Goal: Information Seeking & Learning: Learn about a topic

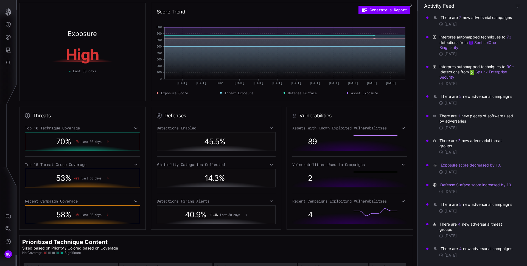
scroll to position [54, 0]
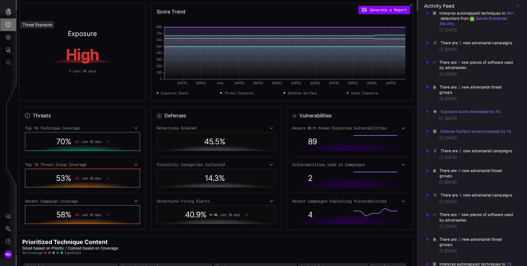
click at [11, 26] on button "Threat Exposure" at bounding box center [8, 24] width 16 height 13
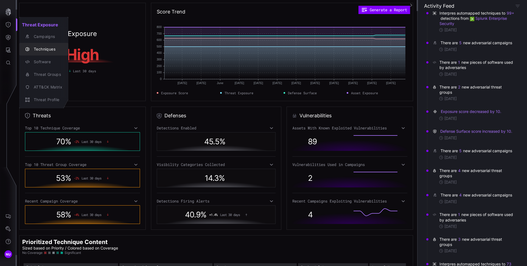
click at [47, 47] on div "Techniques" at bounding box center [46, 49] width 31 height 7
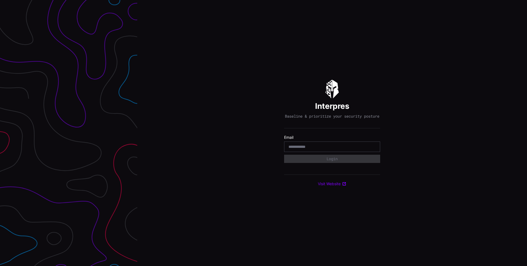
click at [308, 148] on input "email" at bounding box center [332, 146] width 87 height 5
type input "**********"
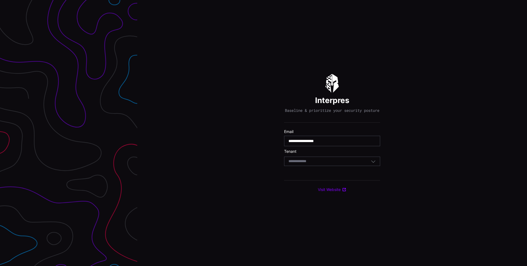
click at [300, 166] on div "Select Tenant" at bounding box center [332, 161] width 96 height 9
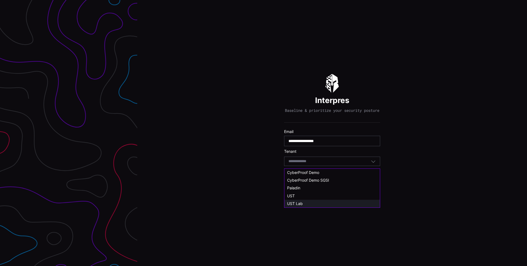
click at [301, 201] on span "UST Lab" at bounding box center [295, 203] width 16 height 5
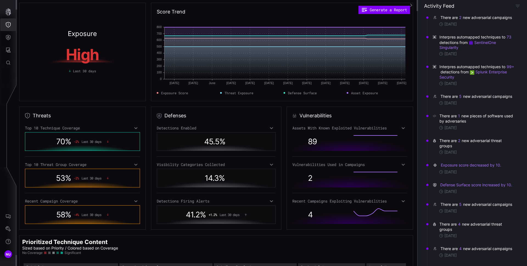
click at [10, 25] on icon "Threat Exposure" at bounding box center [8, 24] width 5 height 5
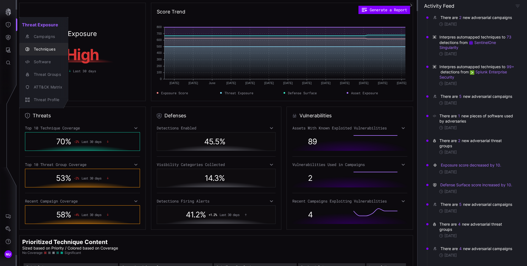
click at [40, 47] on div "Techniques" at bounding box center [46, 49] width 31 height 7
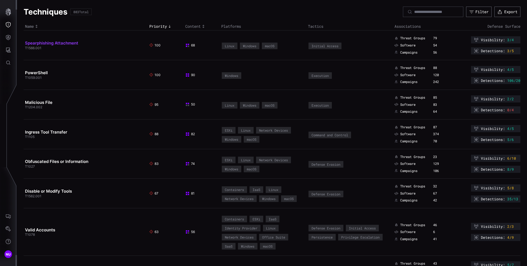
click at [70, 43] on link "Spearphishing Attachment" at bounding box center [51, 42] width 53 height 5
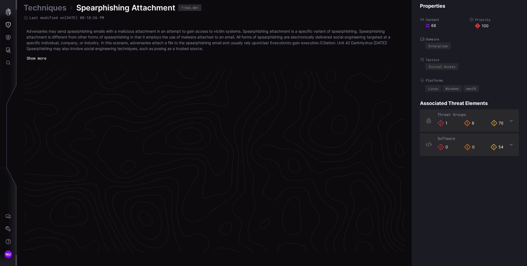
scroll to position [1147, 223]
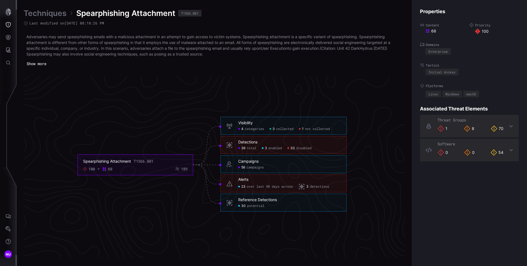
drag, startPoint x: 215, startPoint y: 54, endPoint x: 27, endPoint y: 37, distance: 189.2
click at [27, 37] on p "Adversaries may send spearphishing emails with a malicious attachment in an att…" at bounding box center [214, 45] width 376 height 23
copy p "Adversaries may send spearphishing emails with a malicious attachment in an att…"
click at [204, 72] on div "Techniques Spearphishing Attachment T1566.001 Last modified on 04/15/25 08:10:2…" at bounding box center [215, 132] width 382 height 249
click at [34, 65] on button "Show more" at bounding box center [37, 64] width 26 height 8
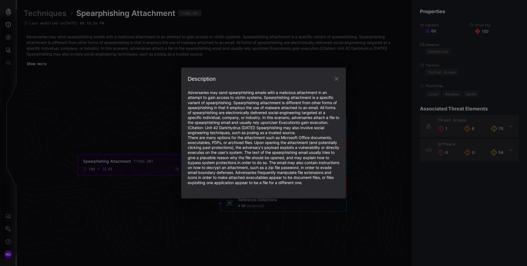
click at [166, 138] on div "Description Adversaries may send spearphishing emails with a malicious attachme…" at bounding box center [263, 133] width 527 height 266
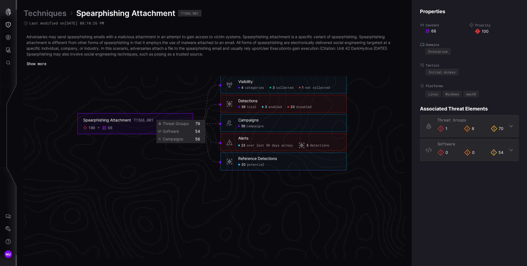
scroll to position [1159, 223]
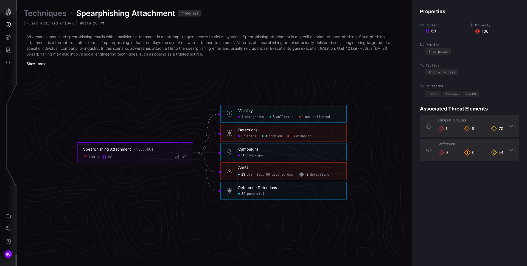
click at [208, 122] on icon at bounding box center [206, 133] width 27 height 38
click at [214, 135] on icon at bounding box center [206, 142] width 27 height 19
click at [259, 109] on h6 "Visibility" at bounding box center [289, 110] width 103 height 5
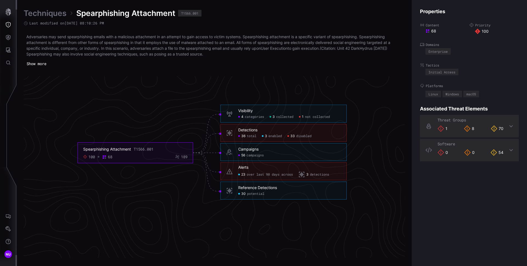
click at [256, 115] on span "categories" at bounding box center [254, 117] width 19 height 4
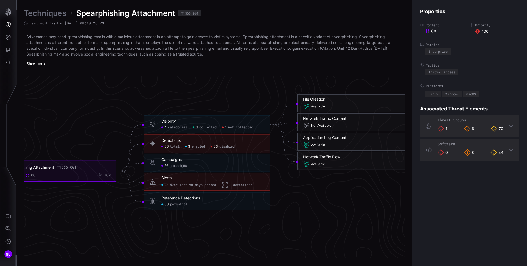
click at [185, 122] on h6 "Visibility" at bounding box center [212, 121] width 103 height 5
click span "categories"
click at [219, 122] on h6 "Visibility" at bounding box center [212, 121] width 103 height 5
click at [333, 107] on div "Available" at bounding box center [360, 106] width 115 height 7
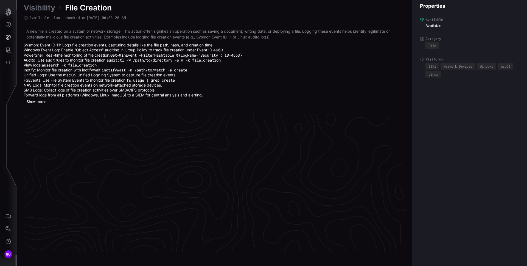
scroll to position [1169, 223]
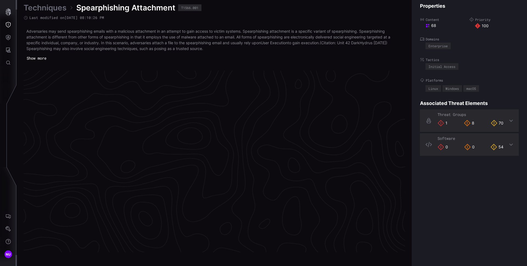
scroll to position [1147, 223]
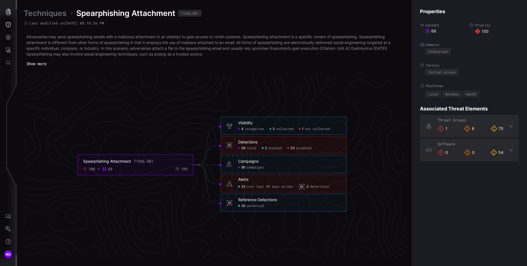
click at [159, 92] on icon "Spearphishing Attachment T1566.001 100 68 189 Visibility 4 categories 3 collect…" at bounding box center [212, 164] width 824 height 2471
click at [155, 160] on div "Spearphishing Attachment T1566.001" at bounding box center [135, 161] width 104 height 5
drag, startPoint x: 133, startPoint y: 160, endPoint x: 119, endPoint y: 160, distance: 13.2
click at [133, 160] on div "Spearphishing Attachment T1566.001" at bounding box center [135, 161] width 104 height 5
drag, startPoint x: 116, startPoint y: 161, endPoint x: 132, endPoint y: 160, distance: 15.7
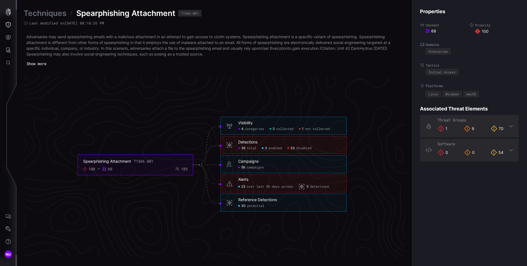
click at [116, 161] on div "Spearphishing Attachment" at bounding box center [107, 161] width 48 height 5
click at [208, 184] on icon at bounding box center [206, 184] width 27 height 38
click at [212, 165] on icon at bounding box center [206, 165] width 27 height 0
click at [211, 149] on icon at bounding box center [206, 155] width 27 height 19
click at [212, 165] on icon at bounding box center [206, 165] width 27 height 0
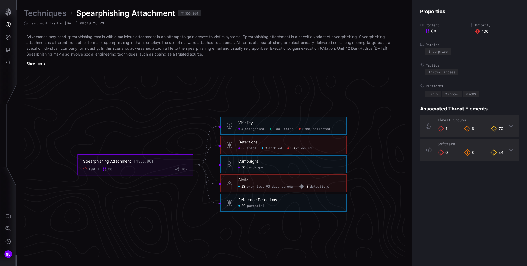
click at [278, 166] on div "56 campaigns" at bounding box center [289, 167] width 103 height 4
click at [291, 138] on div "Detections 36 total 3 enabled 33 disabled" at bounding box center [283, 145] width 126 height 18
click at [261, 122] on h6 "Visibility" at bounding box center [289, 123] width 103 height 5
click at [250, 122] on div "Visibility" at bounding box center [245, 123] width 15 height 5
click at [257, 128] on span "categories" at bounding box center [254, 129] width 19 height 4
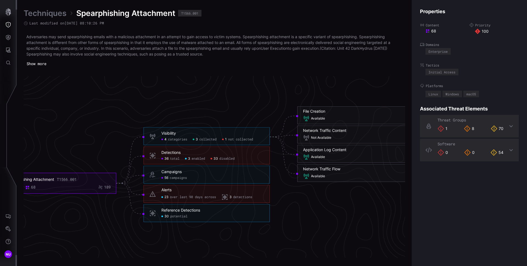
click at [213, 139] on span "collected" at bounding box center [207, 139] width 17 height 4
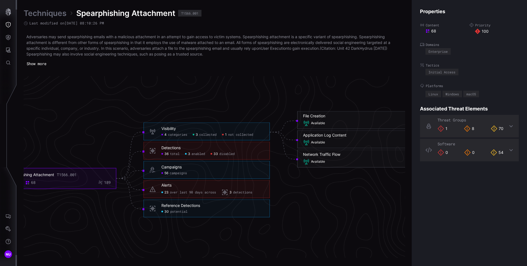
click at [231, 136] on span "not collected" at bounding box center [240, 134] width 25 height 4
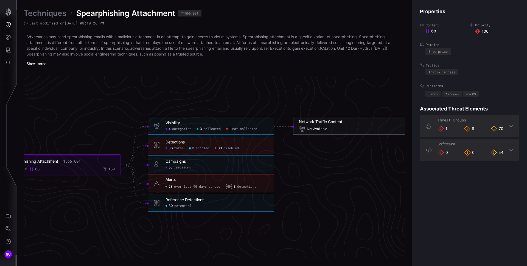
click at [178, 130] on span "categories" at bounding box center [181, 129] width 19 height 4
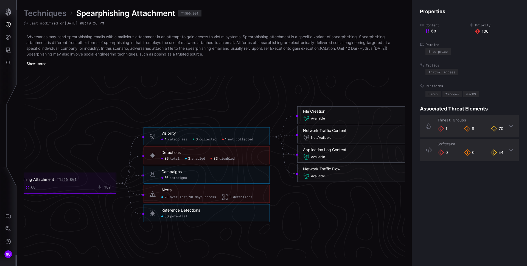
click at [235, 139] on span "not collected" at bounding box center [240, 139] width 25 height 4
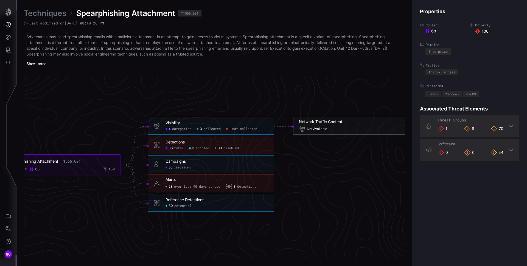
click at [218, 129] on span "collected" at bounding box center [211, 129] width 17 height 4
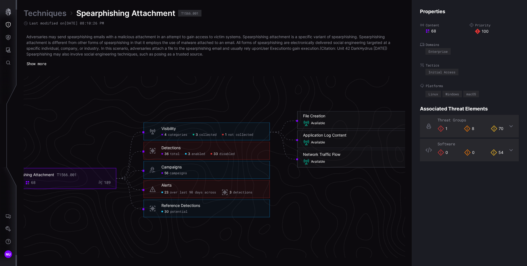
click at [180, 133] on span "categories" at bounding box center [177, 134] width 19 height 4
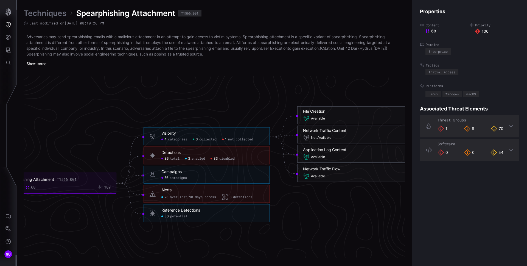
click at [241, 139] on span "not collected" at bounding box center [240, 139] width 25 height 4
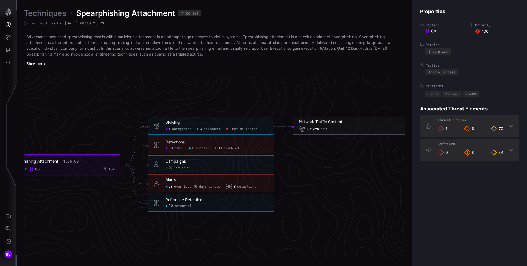
click at [212, 129] on span "collected" at bounding box center [211, 129] width 17 height 4
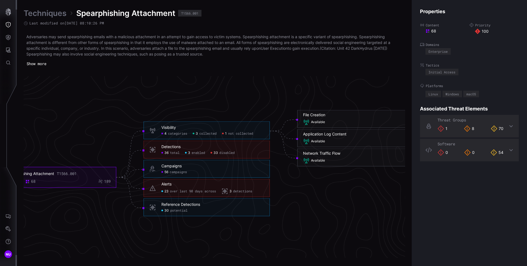
scroll to position [1155, 223]
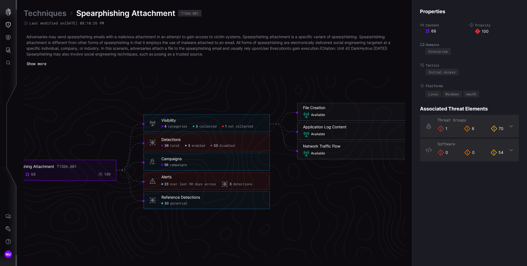
click at [40, 62] on button "Show more" at bounding box center [37, 64] width 26 height 8
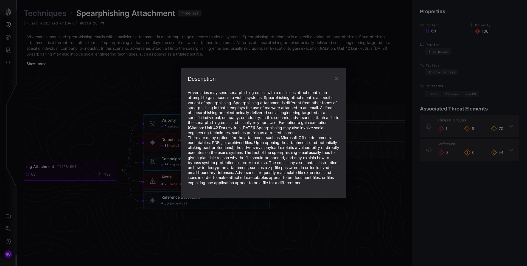
click at [332, 106] on p "Adversaries may send spearphishing emails with a malicious attachment in an att…" at bounding box center [264, 112] width 152 height 45
drag, startPoint x: 298, startPoint y: 157, endPoint x: 214, endPoint y: 153, distance: 84.1
click at [214, 153] on p "There are many options for the attachment such as Microsoft Office documents, e…" at bounding box center [264, 160] width 152 height 50
click at [238, 152] on p "There are many options for the attachment such as Microsoft Office documents, e…" at bounding box center [264, 160] width 152 height 50
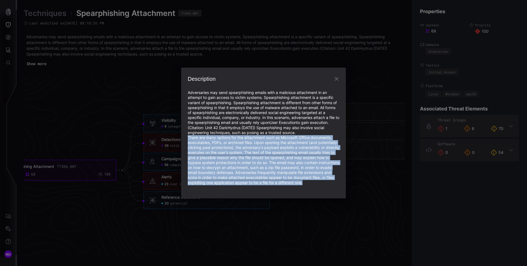
click at [238, 152] on p "There are many options for the attachment such as Microsoft Office documents, e…" at bounding box center [264, 160] width 152 height 50
click at [283, 122] on link "User Execution" at bounding box center [283, 122] width 27 height 5
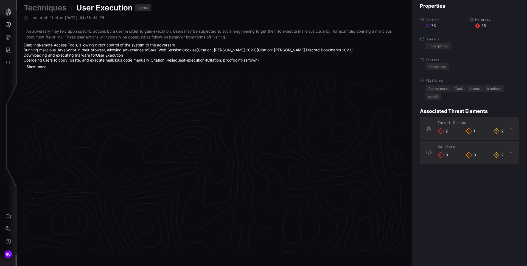
scroll to position [1151, 223]
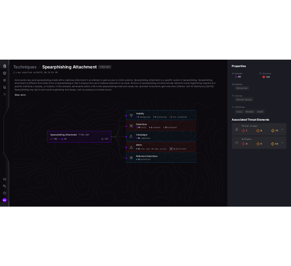
scroll to position [1172, 219]
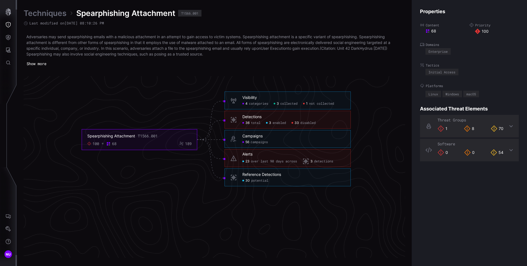
drag, startPoint x: 158, startPoint y: 136, endPoint x: 138, endPoint y: 135, distance: 19.5
click at [138, 135] on div "Spearphishing Attachment T1566.001" at bounding box center [139, 135] width 104 height 5
copy div "T1566.001"
click at [213, 130] on icon "Spearphishing Attachment T1566.001 100 68 189 Visibility 4 categories 3 collect…" at bounding box center [216, 139] width 824 height 2471
click at [212, 127] on icon at bounding box center [210, 129] width 27 height 19
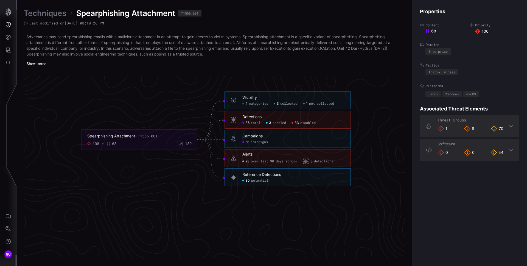
click at [210, 119] on icon at bounding box center [210, 120] width 27 height 38
click at [217, 139] on icon at bounding box center [210, 139] width 27 height 0
click at [169, 161] on icon "Spearphishing Attachment T1566.001 100 68 189 Visibility 4 categories 3 collect…" at bounding box center [216, 139] width 824 height 2471
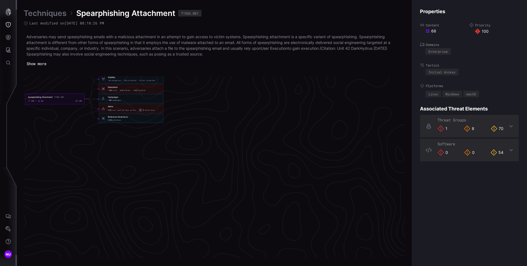
scroll to position [1212, 341]
click at [114, 21] on div "Last modified on 04/15/25 08:10:26 PM" at bounding box center [215, 23] width 382 height 5
drag, startPoint x: 115, startPoint y: 22, endPoint x: 62, endPoint y: 18, distance: 53.4
click at [62, 18] on div "Techniques Spearphishing Attachment T1566.001 Last modified on 04/15/25 08:10:2…" at bounding box center [215, 38] width 382 height 60
drag, startPoint x: 199, startPoint y: 17, endPoint x: 193, endPoint y: 14, distance: 6.9
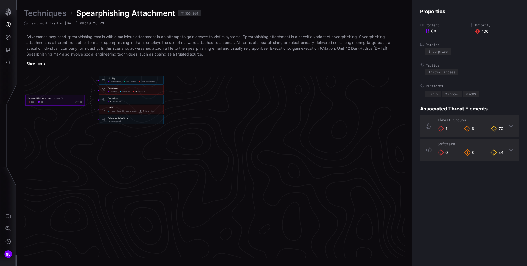
click at [199, 17] on div "Techniques Spearphishing Attachment T1566.001" at bounding box center [215, 13] width 382 height 10
click at [192, 14] on div "T1566.001" at bounding box center [189, 13] width 17 height 3
drag, startPoint x: 109, startPoint y: 24, endPoint x: 30, endPoint y: 22, distance: 79.4
click at [30, 22] on div "Techniques Spearphishing Attachment T1566.001 Last modified on 04/15/25 08:10:2…" at bounding box center [215, 38] width 382 height 60
copy span "Last modified on 04/15/25 08:10:26 PM"
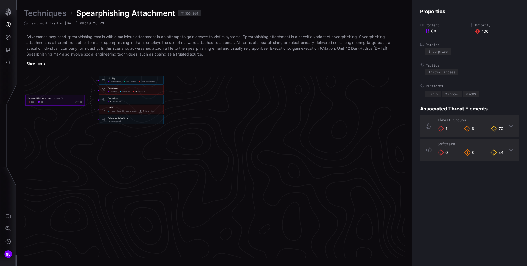
click at [205, 85] on icon "Spearphishing Attachment T1566.001 100 68 189 Visibility 4 categories 3 collect…" at bounding box center [95, 99] width 824 height 2471
click at [509, 127] on icon at bounding box center [511, 126] width 4 height 4
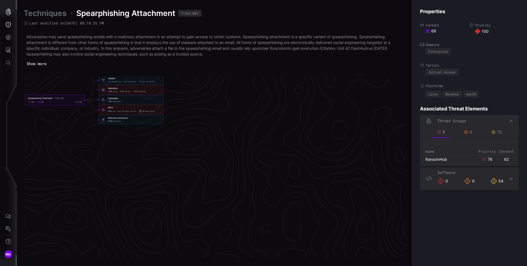
click at [509, 177] on div "Software 0 0 54" at bounding box center [469, 178] width 99 height 23
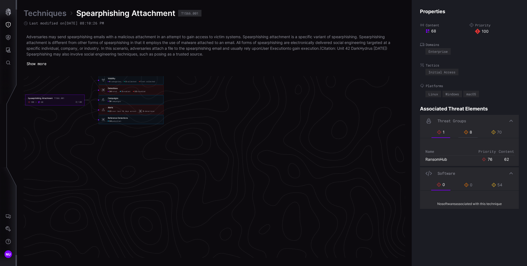
click at [468, 133] on div "8" at bounding box center [468, 132] width 8 height 5
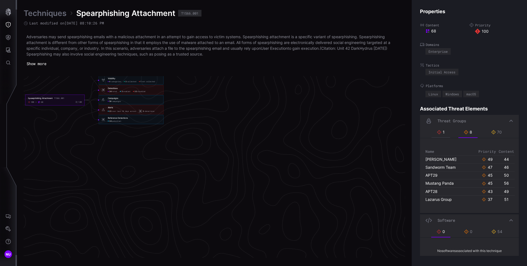
click at [442, 132] on div "1" at bounding box center [441, 132] width 8 height 5
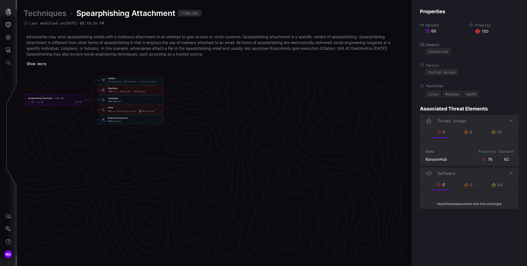
click at [509, 120] on icon at bounding box center [511, 121] width 4 height 4
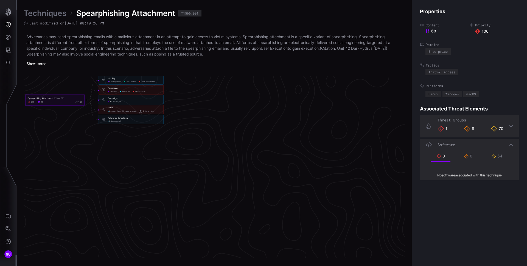
click at [495, 128] on div "70" at bounding box center [497, 128] width 13 height 7
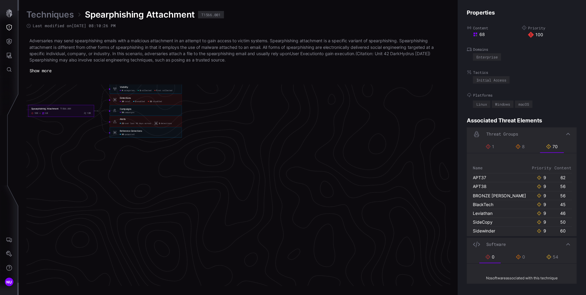
scroll to position [0, 0]
click at [510, 119] on div "Threat Groups" at bounding box center [469, 121] width 99 height 12
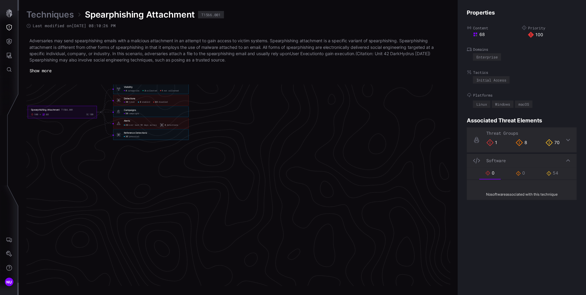
scroll to position [1147, 223]
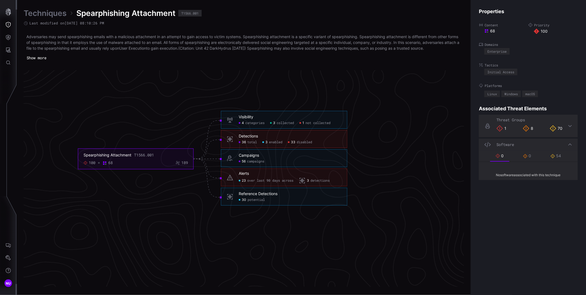
click at [527, 196] on div "Properties Content 68 Priority 100 Domains Enterprise Tactics Initial Access Pl…" at bounding box center [527, 147] width 115 height 295
click at [527, 144] on icon at bounding box center [570, 145] width 4 height 4
click at [527, 144] on div "Software 0 0 54" at bounding box center [528, 150] width 99 height 23
click at [527, 157] on icon at bounding box center [552, 156] width 4 height 4
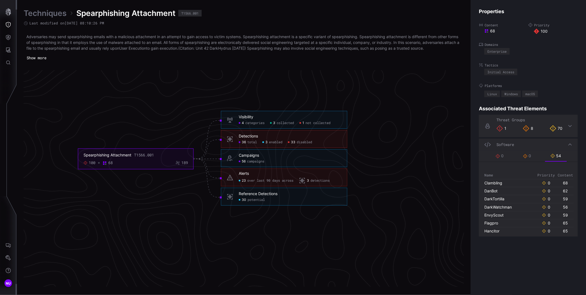
scroll to position [163, 0]
click at [527, 129] on div "8" at bounding box center [528, 128] width 10 height 7
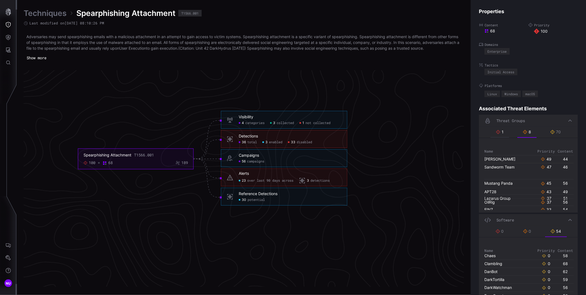
click at [499, 131] on div "1" at bounding box center [500, 132] width 8 height 5
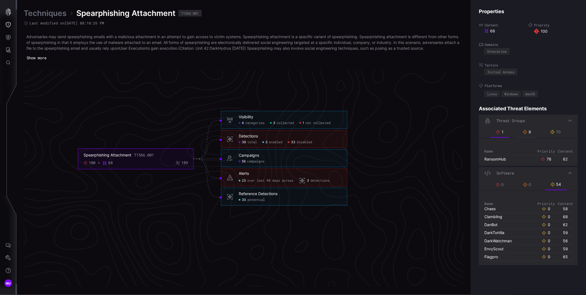
click at [523, 132] on icon at bounding box center [525, 132] width 4 height 4
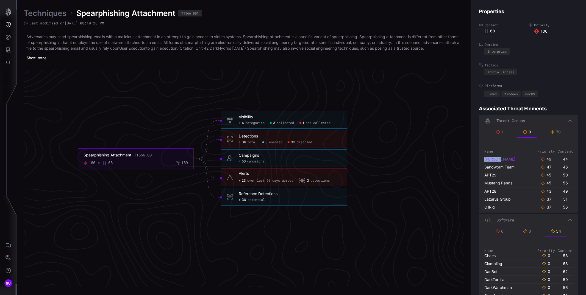
copy link "Kimsuky"
drag, startPoint x: 507, startPoint y: 159, endPoint x: 484, endPoint y: 159, distance: 22.5
click at [484, 159] on div "Kimsuky" at bounding box center [509, 159] width 51 height 5
drag, startPoint x: 281, startPoint y: 196, endPoint x: 238, endPoint y: 195, distance: 42.8
click at [239, 195] on h6 "Reference Detections" at bounding box center [290, 194] width 103 height 5
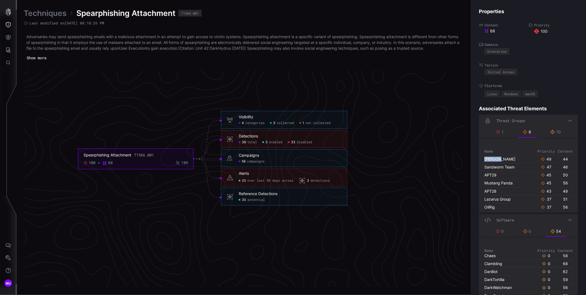
copy div "Reference Detections"
drag, startPoint x: 111, startPoint y: 24, endPoint x: 29, endPoint y: 24, distance: 82.1
click at [29, 24] on div "Last modified on 04/15/25 08:10:26 PM" at bounding box center [244, 23] width 440 height 5
copy span "Last modified on 04/15/25 08:10:26 PM"
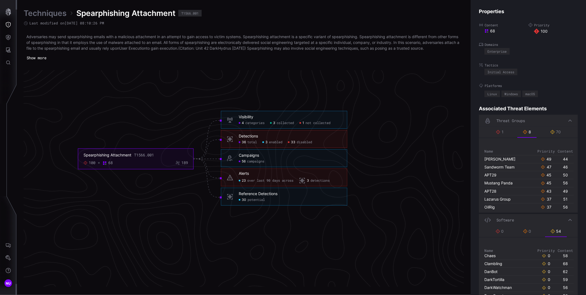
click at [264, 117] on h6 "Visibility" at bounding box center [290, 117] width 103 height 5
click at [260, 116] on h6 "Visibility" at bounding box center [290, 117] width 103 height 5
click at [244, 118] on div "Visibility" at bounding box center [246, 117] width 15 height 5
click at [249, 126] on div "Visibility 4 categories 3 collected 1 not collected" at bounding box center [284, 120] width 126 height 18
click at [250, 124] on span "categories" at bounding box center [254, 123] width 19 height 4
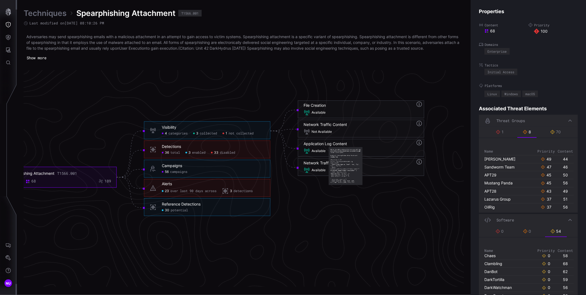
click at [448, 99] on icon "Spearphishing Attachment T1566.001 100 68 189 Visibility 4 categories 3 collect…" at bounding box center [213, 158] width 824 height 2471
click at [285, 119] on icon at bounding box center [283, 120] width 27 height 21
click at [289, 129] on icon at bounding box center [283, 130] width 27 height 2
click at [289, 146] on icon at bounding box center [283, 140] width 27 height 18
click at [287, 163] on icon at bounding box center [283, 149] width 27 height 37
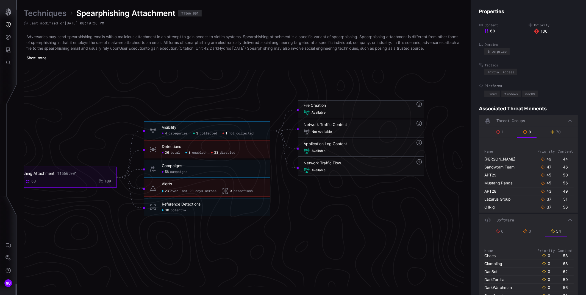
click at [349, 108] on div "File Creation Available" at bounding box center [360, 109] width 115 height 13
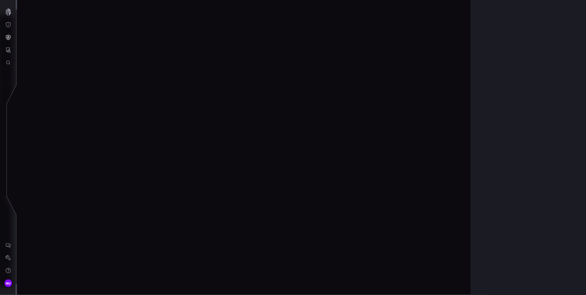
scroll to position [1155, 194]
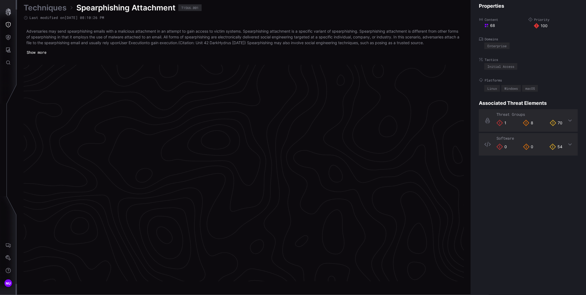
scroll to position [1130, 194]
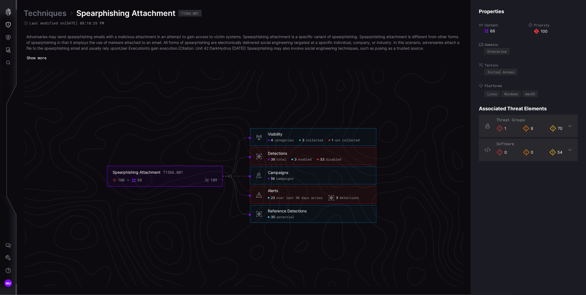
click at [72, 14] on icon at bounding box center [71, 13] width 4 height 4
click at [53, 12] on link "Techniques" at bounding box center [45, 13] width 43 height 10
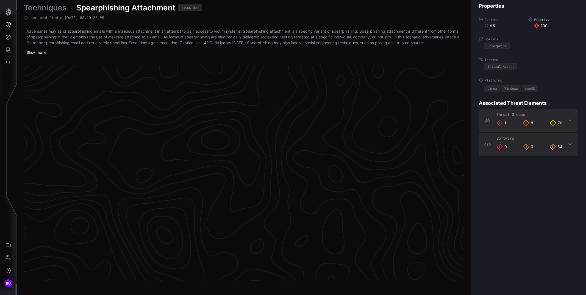
scroll to position [1130, 194]
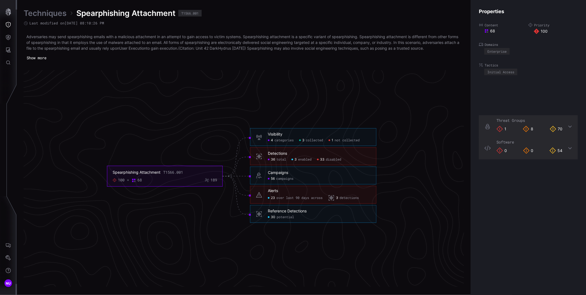
click at [332, 91] on icon "Spearphishing Attachment T1566.001 100 68 189 Visibility 4 categories 3 collect…" at bounding box center [242, 176] width 824 height 2471
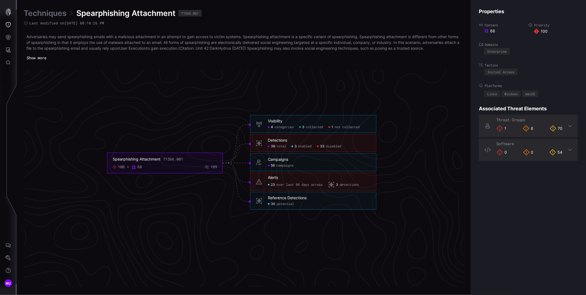
scroll to position [1143, 194]
click at [289, 120] on h6 "Visibility" at bounding box center [319, 121] width 103 height 5
click at [312, 129] on span "collected" at bounding box center [314, 127] width 17 height 4
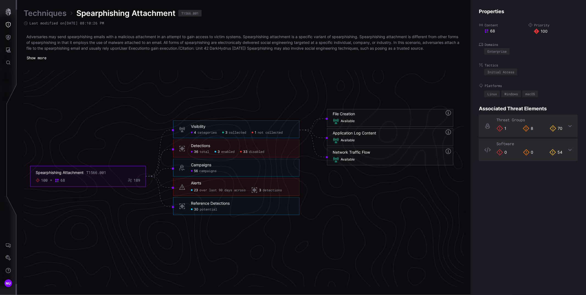
click at [206, 136] on div "Visibility 4 categories 3 collected 1 not collected" at bounding box center [236, 130] width 126 height 18
click at [209, 133] on span "categories" at bounding box center [206, 132] width 19 height 4
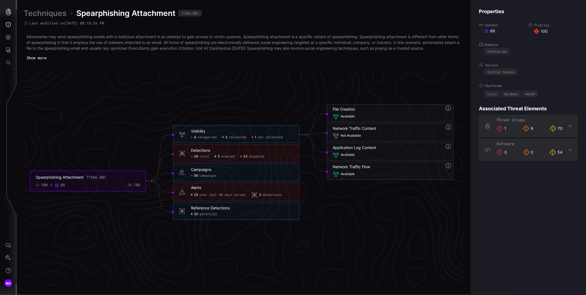
click at [237, 137] on span "collected" at bounding box center [237, 137] width 17 height 4
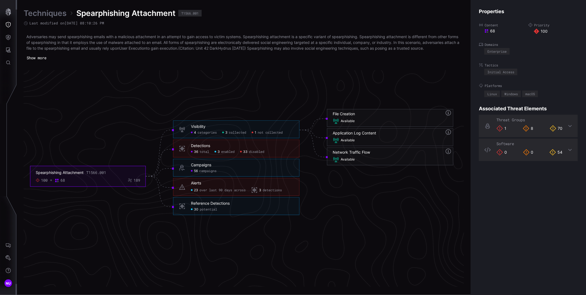
click at [266, 134] on span "not collected" at bounding box center [270, 132] width 25 height 4
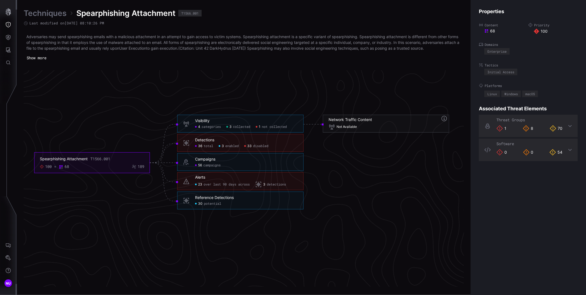
click at [214, 129] on div "Visibility 4 categories 3 collected 1 not collected" at bounding box center [240, 124] width 126 height 18
click at [216, 127] on span "categories" at bounding box center [211, 127] width 19 height 4
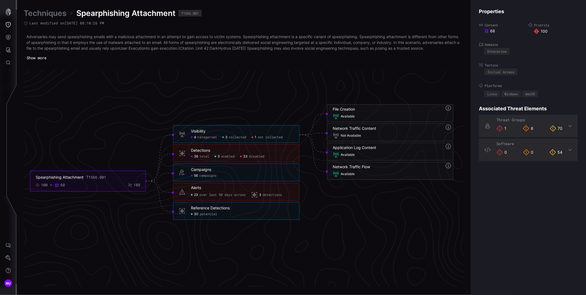
click at [203, 157] on span "total" at bounding box center [204, 157] width 10 height 4
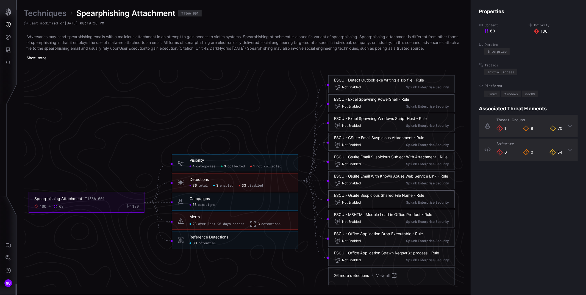
scroll to position [1150, 194]
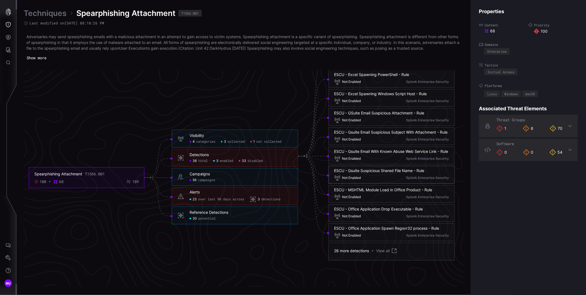
click at [250, 110] on icon "Spearphishing Attachment T1566.001 100 68 189 Visibility 4 categories 3 collect…" at bounding box center [242, 156] width 824 height 2471
click at [199, 142] on span "categories" at bounding box center [205, 142] width 19 height 4
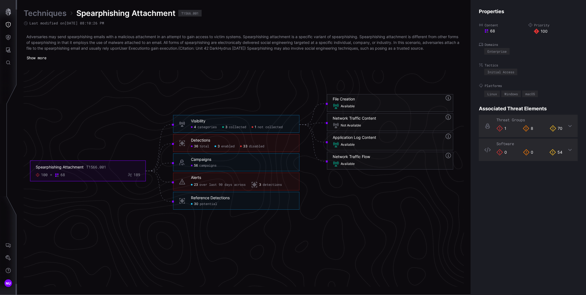
scroll to position [1152, 194]
copy div "File Creation"
drag, startPoint x: 364, startPoint y: 100, endPoint x: 333, endPoint y: 100, distance: 31.0
click at [333, 100] on h6 "File Creation" at bounding box center [390, 100] width 115 height 5
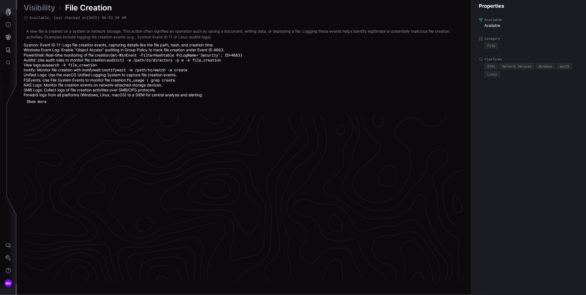
scroll to position [1155, 194]
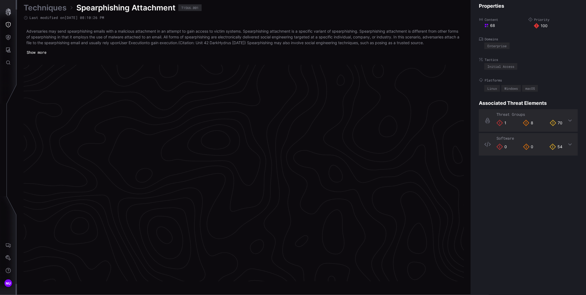
scroll to position [1130, 194]
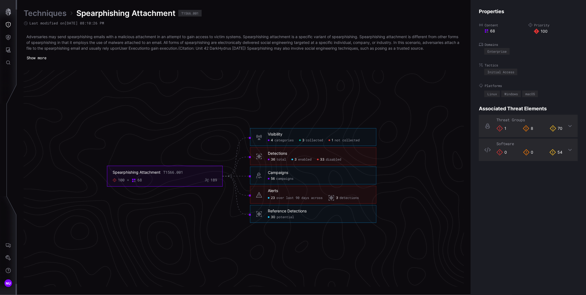
click at [278, 141] on span "categories" at bounding box center [283, 140] width 19 height 4
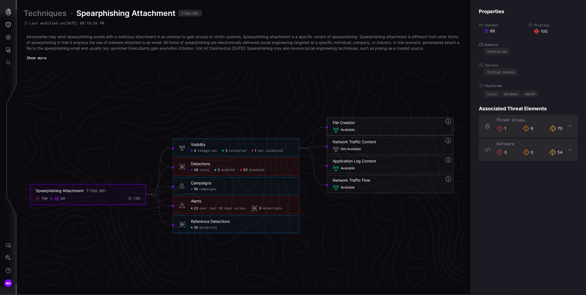
drag, startPoint x: 362, startPoint y: 130, endPoint x: 340, endPoint y: 129, distance: 21.4
click at [340, 129] on div "Available" at bounding box center [390, 130] width 115 height 7
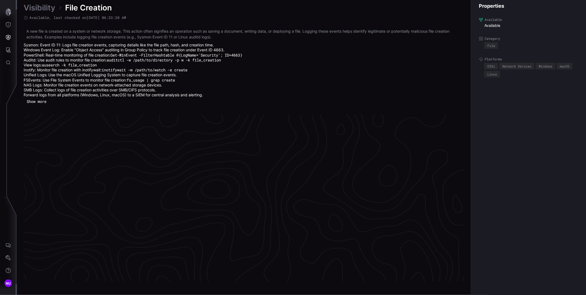
scroll to position [1155, 194]
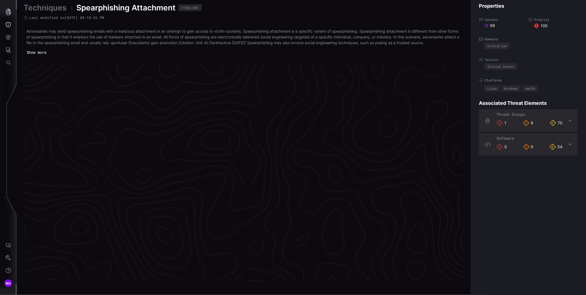
scroll to position [1130, 194]
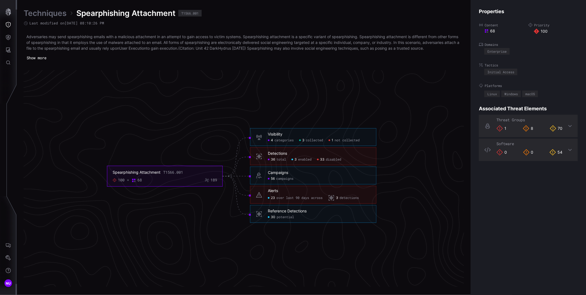
click at [277, 139] on span "categories" at bounding box center [283, 140] width 19 height 4
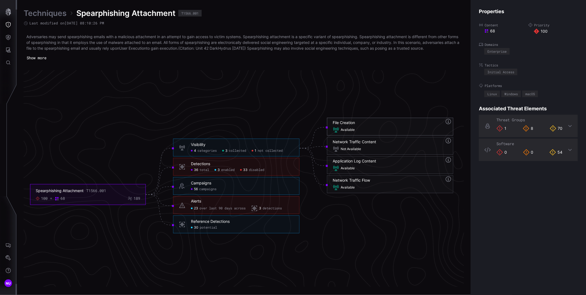
scroll to position [1144, 325]
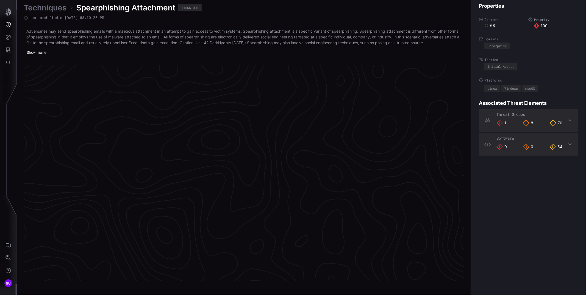
scroll to position [1130, 194]
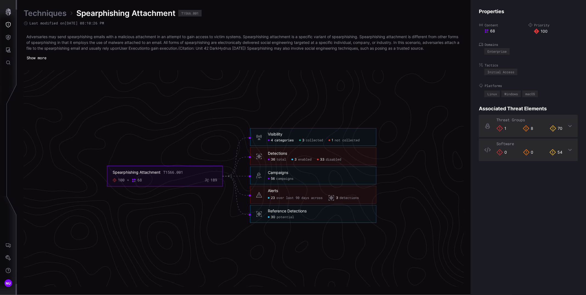
click at [281, 141] on span "categories" at bounding box center [283, 140] width 19 height 4
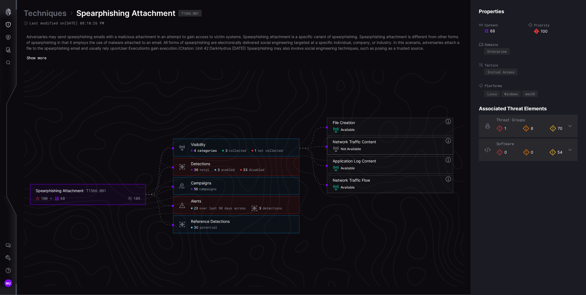
copy div "Network Traffic Content"
drag, startPoint x: 380, startPoint y: 141, endPoint x: 332, endPoint y: 140, distance: 48.1
click at [333, 140] on h6 "Network Traffic Content" at bounding box center [390, 141] width 115 height 5
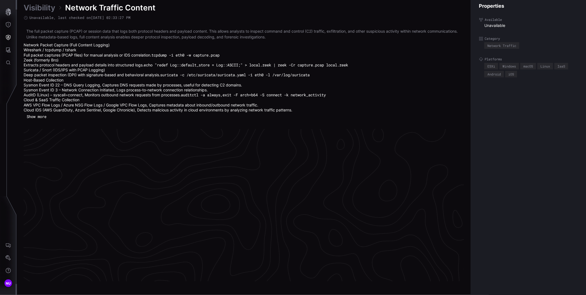
scroll to position [1162, 194]
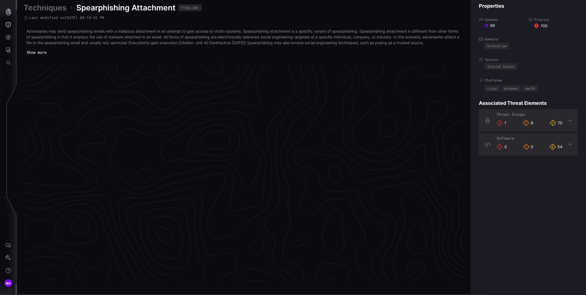
scroll to position [1130, 194]
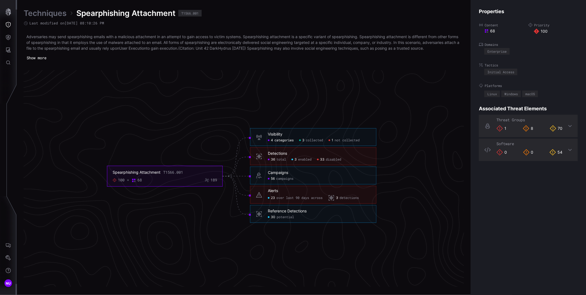
click at [277, 139] on span "categories" at bounding box center [283, 140] width 19 height 4
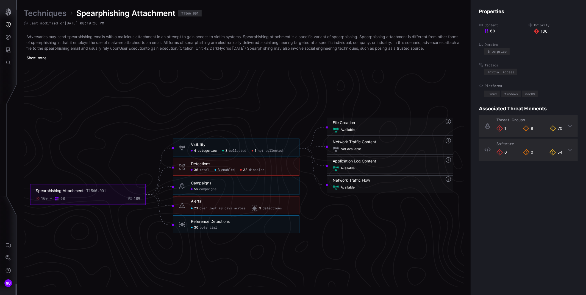
copy div "Application Log Content"
drag, startPoint x: 385, startPoint y: 161, endPoint x: 391, endPoint y: 161, distance: 6.3
click at [391, 161] on h6 "Application Log Content" at bounding box center [390, 161] width 115 height 5
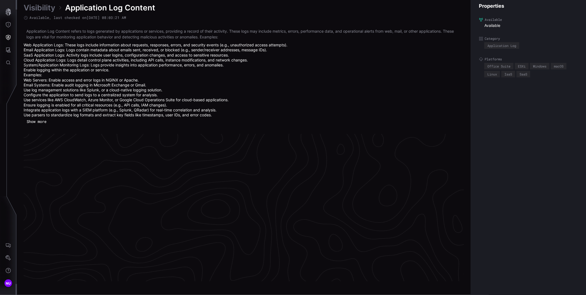
scroll to position [1164, 194]
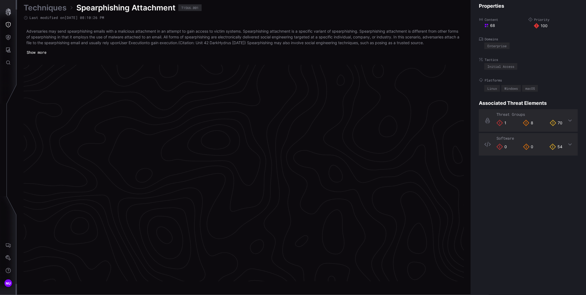
scroll to position [1130, 194]
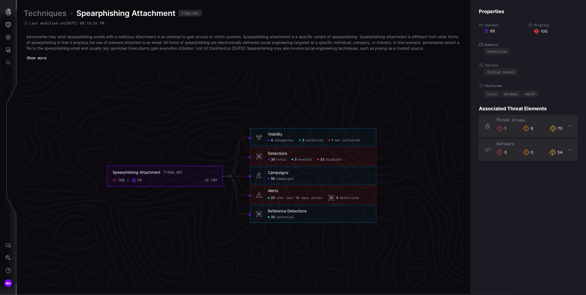
click at [274, 158] on span "36" at bounding box center [273, 160] width 4 height 4
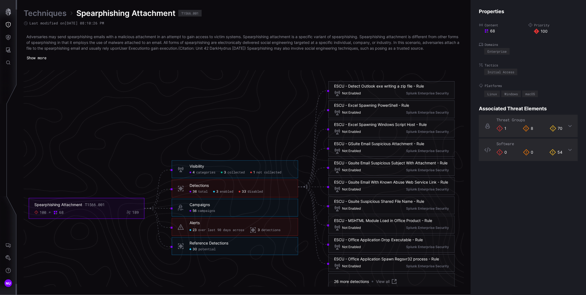
scroll to position [1116, 194]
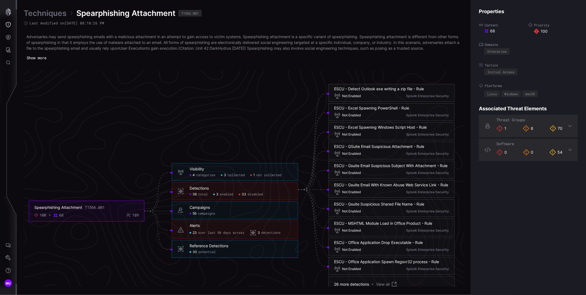
click at [203, 177] on span "categories" at bounding box center [205, 175] width 19 height 4
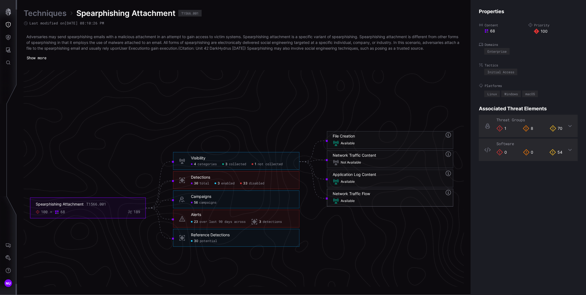
copy div "Network Traffic Flow"
drag, startPoint x: 375, startPoint y: 192, endPoint x: 378, endPoint y: 194, distance: 3.8
click at [378, 194] on h6 "Network Traffic Flow" at bounding box center [390, 193] width 115 height 5
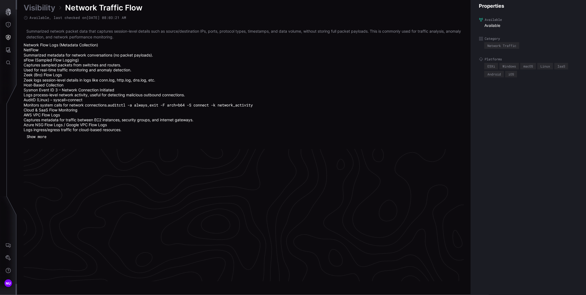
scroll to position [1172, 194]
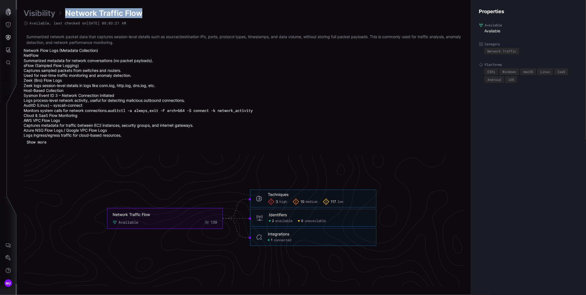
drag, startPoint x: 146, startPoint y: 12, endPoint x: 67, endPoint y: 14, distance: 79.1
click at [67, 14] on div "Visibility Network Traffic Flow" at bounding box center [244, 13] width 440 height 10
copy span "Network Traffic Flow"
click at [219, 174] on icon "Network Traffic Flow Available 130 Techniques 3 high 10 medium 117 low Techniqu…" at bounding box center [242, 218] width 824 height 2471
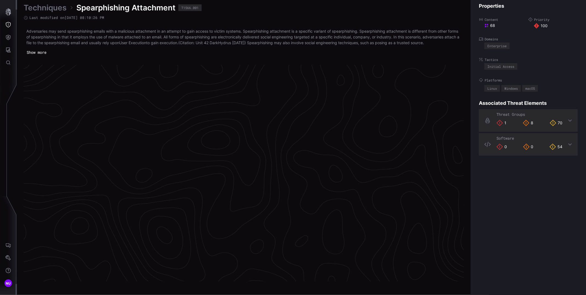
scroll to position [1130, 194]
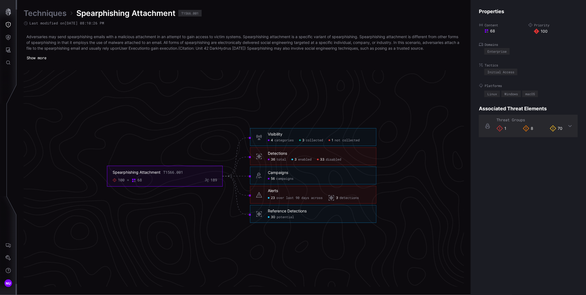
click at [184, 120] on icon "Spearphishing Attachment T1566.001 100 68 189 Visibility 4 categories 3 collect…" at bounding box center [242, 176] width 824 height 2471
click at [172, 135] on icon "Spearphishing Attachment T1566.001 100 68 189 Visibility 4 categories 3 collect…" at bounding box center [242, 176] width 824 height 2471
click at [279, 141] on span "categories" at bounding box center [283, 140] width 19 height 4
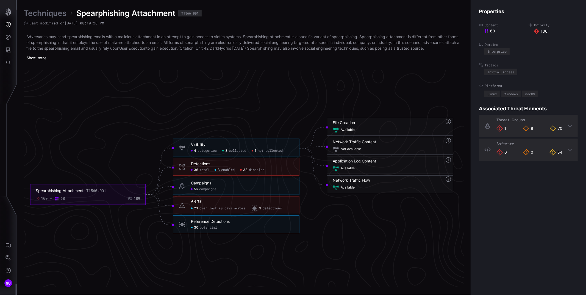
click at [271, 150] on span "not collected" at bounding box center [270, 151] width 25 height 4
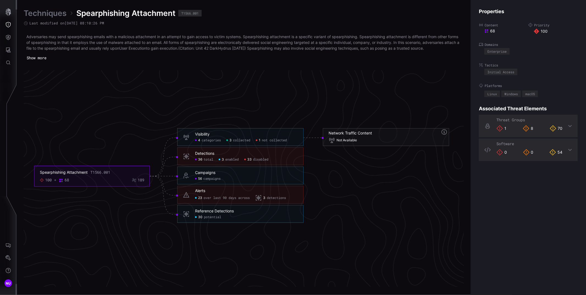
click at [261, 132] on h6 "Visibility" at bounding box center [246, 134] width 103 height 5
click at [281, 153] on h6 "Detections" at bounding box center [246, 153] width 103 height 5
click at [283, 172] on h6 "Campaigns" at bounding box center [246, 173] width 103 height 5
click at [291, 197] on div "23 over last 90 days across 3 detections" at bounding box center [246, 198] width 103 height 7
click at [263, 167] on div "Campaigns 56 campaigns" at bounding box center [240, 176] width 126 height 18
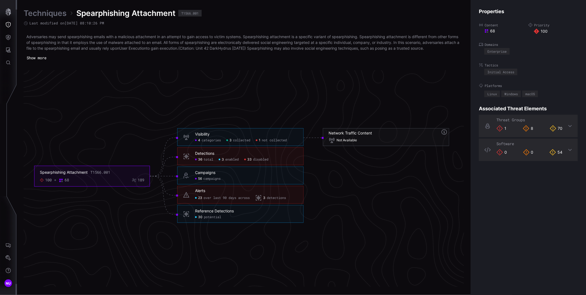
click at [208, 141] on span "categories" at bounding box center [211, 140] width 19 height 4
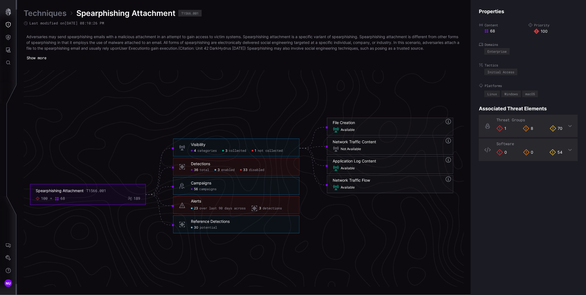
click at [235, 221] on h6 "Reference Detections" at bounding box center [242, 221] width 103 height 5
click at [194, 228] on span "30" at bounding box center [196, 228] width 4 height 4
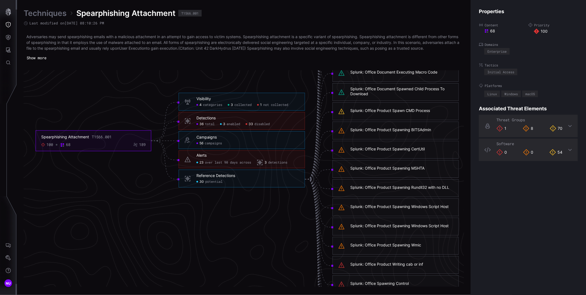
scroll to position [1127, 190]
click at [196, 182] on div at bounding box center [196, 182] width 2 height 2
click span "potential"
click at [264, 179] on div "Reference Detections 30 potential" at bounding box center [246, 179] width 103 height 11
click at [205, 125] on span "total" at bounding box center [208, 124] width 10 height 4
